Goal: Task Accomplishment & Management: Manage account settings

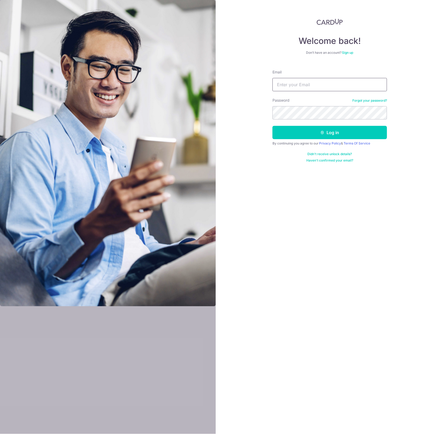
type input "[EMAIL_ADDRESS][DOMAIN_NAME]"
click at [326, 238] on div "Welcome back! Don’t have an account? Sign up Email [EMAIL_ADDRESS][DOMAIN_NAME]…" at bounding box center [330, 217] width 228 height 434
click at [306, 135] on button "Log in" at bounding box center [329, 132] width 114 height 13
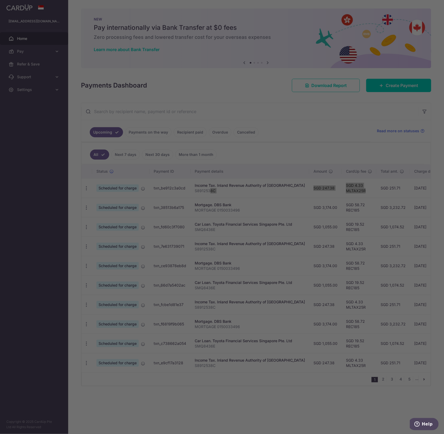
drag, startPoint x: 212, startPoint y: 190, endPoint x: 404, endPoint y: 193, distance: 192.3
click at [404, 193] on body "[EMAIL_ADDRESS][DOMAIN_NAME] Home Pay Payments Recipients Cards Refer & Save Su…" at bounding box center [222, 217] width 444 height 434
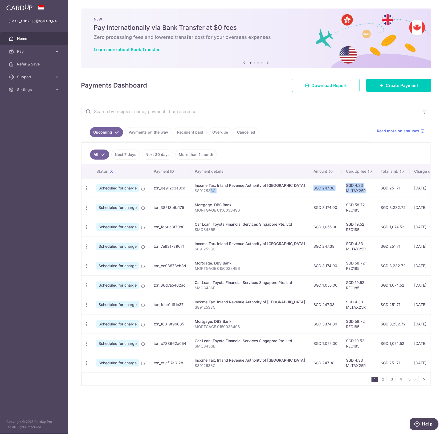
click at [309, 189] on td "SGD 247.38" at bounding box center [325, 187] width 32 height 19
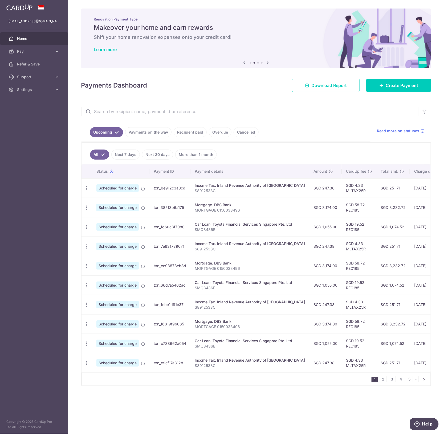
drag, startPoint x: 269, startPoint y: 187, endPoint x: 321, endPoint y: 204, distance: 54.4
click at [321, 204] on tbody "Update payment Cancel payment Scheduled for charge txn_be912c3a0cd Income Tax. …" at bounding box center [298, 275] width 435 height 194
click at [309, 206] on td "SGD 3,174.00" at bounding box center [325, 207] width 32 height 19
drag, startPoint x: 352, startPoint y: 209, endPoint x: 306, endPoint y: 215, distance: 45.8
click at [306, 215] on tr "Update payment Cancel payment Scheduled for charge txn_38513b6a175 Mortgage. DB…" at bounding box center [298, 207] width 435 height 19
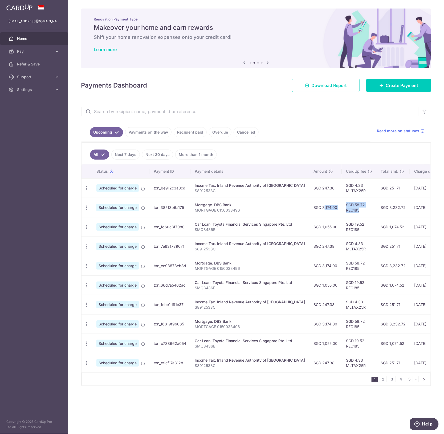
click at [309, 215] on td "SGD 3,174.00" at bounding box center [325, 207] width 32 height 19
drag, startPoint x: 292, startPoint y: 208, endPoint x: 364, endPoint y: 212, distance: 71.8
click at [364, 212] on tr "Update payment Cancel payment Scheduled for charge txn_38513b6a175 Mortgage. DB…" at bounding box center [298, 207] width 435 height 19
click at [376, 212] on td "SGD 3,232.72" at bounding box center [393, 207] width 34 height 19
